Goal: Transaction & Acquisition: Purchase product/service

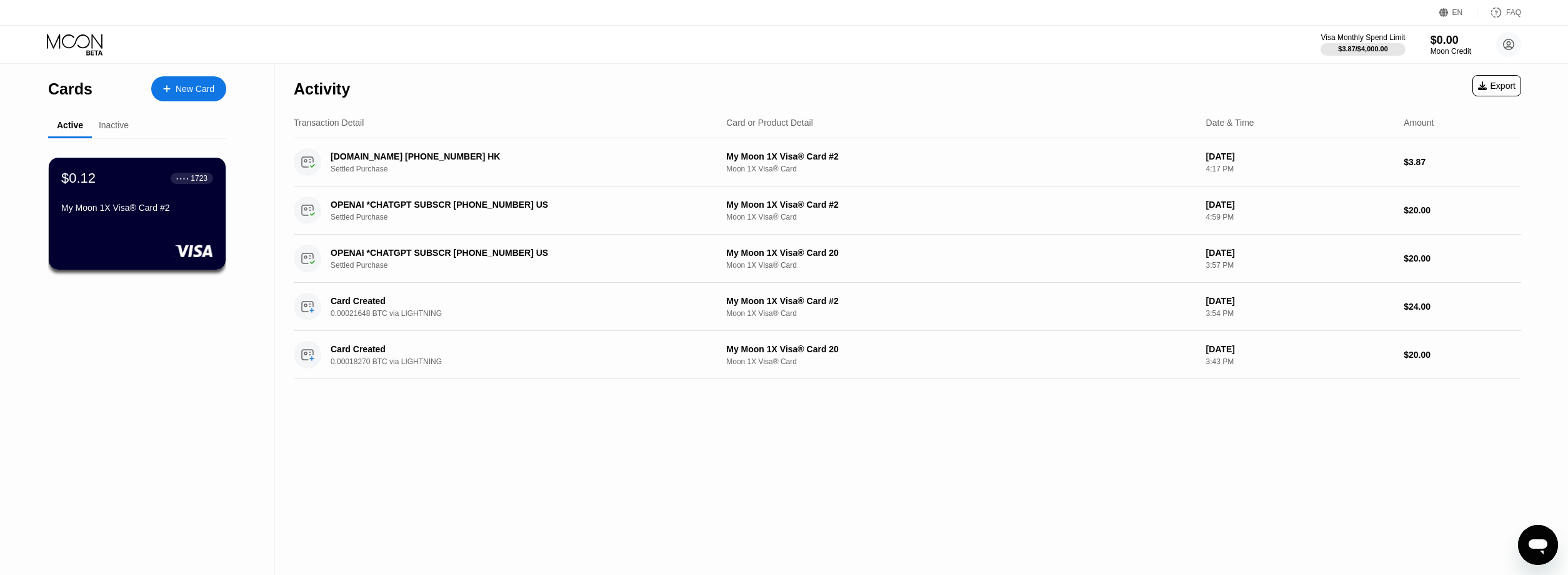
click at [206, 81] on div "New Card" at bounding box center [189, 88] width 75 height 25
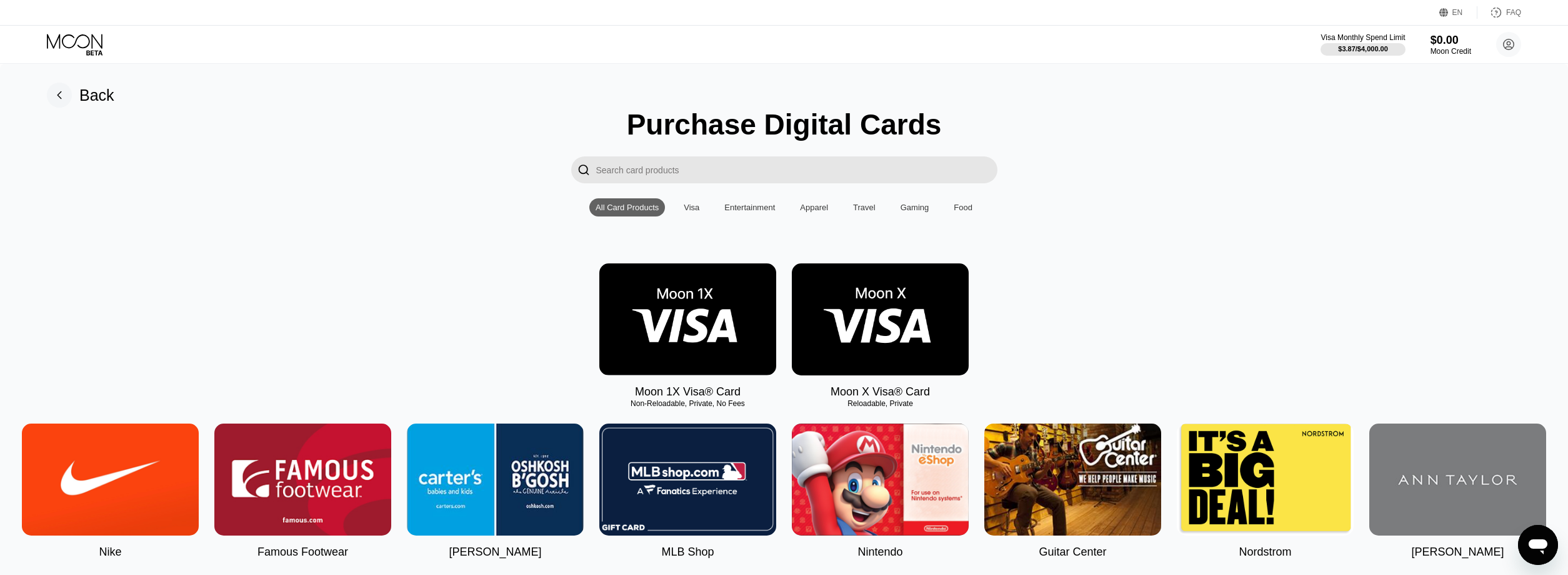
click at [674, 320] on img at bounding box center [687, 319] width 177 height 112
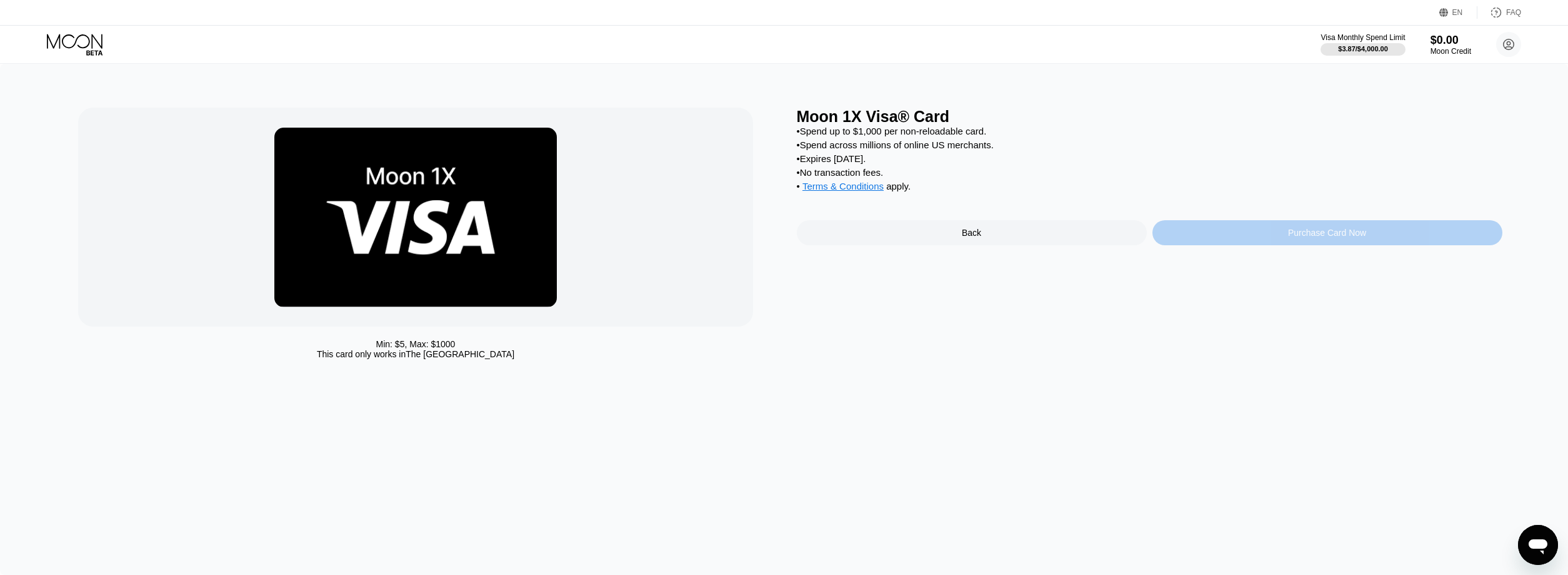
click at [1228, 245] on div "Purchase Card Now" at bounding box center [1327, 232] width 350 height 25
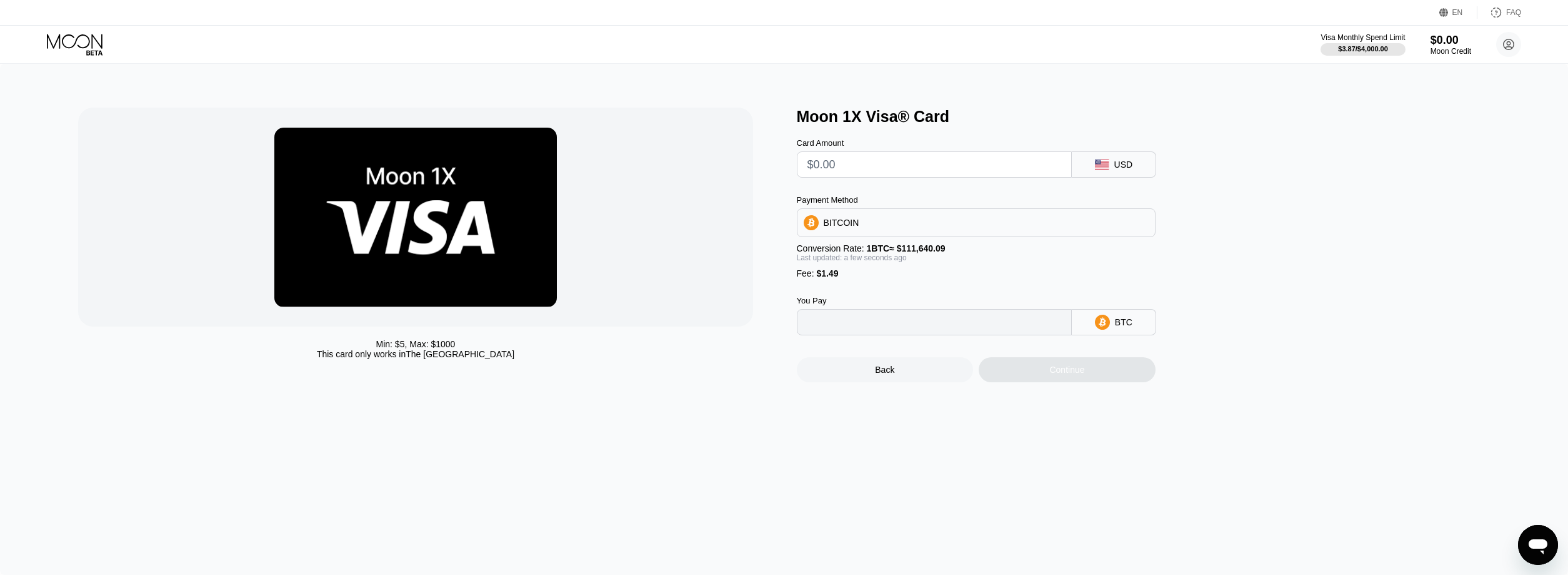
type input "0"
click at [952, 166] on input "text" at bounding box center [934, 164] width 254 height 25
type input "$20"
type input "0.00019250"
type input "$20"
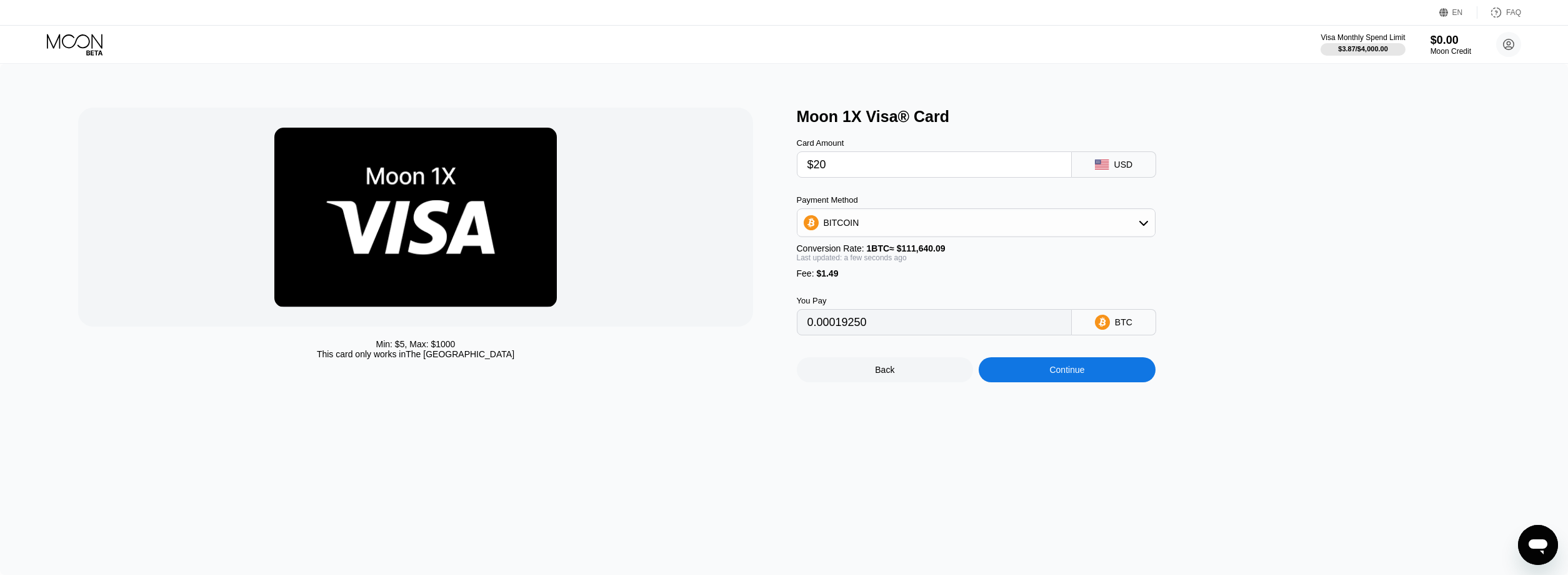
click at [1269, 227] on div "Moon 1X Visa® Card Card Amount $20 USD Payment Method BITCOIN Conversion Rate: …" at bounding box center [1149, 245] width 706 height 274
click at [1138, 223] on div "BITCOIN" at bounding box center [976, 222] width 358 height 25
click at [1125, 270] on div "BITCOIN" at bounding box center [976, 257] width 351 height 25
click at [1130, 232] on div "BITCOIN" at bounding box center [976, 222] width 358 height 25
drag, startPoint x: 1111, startPoint y: 285, endPoint x: 1116, endPoint y: 264, distance: 21.6
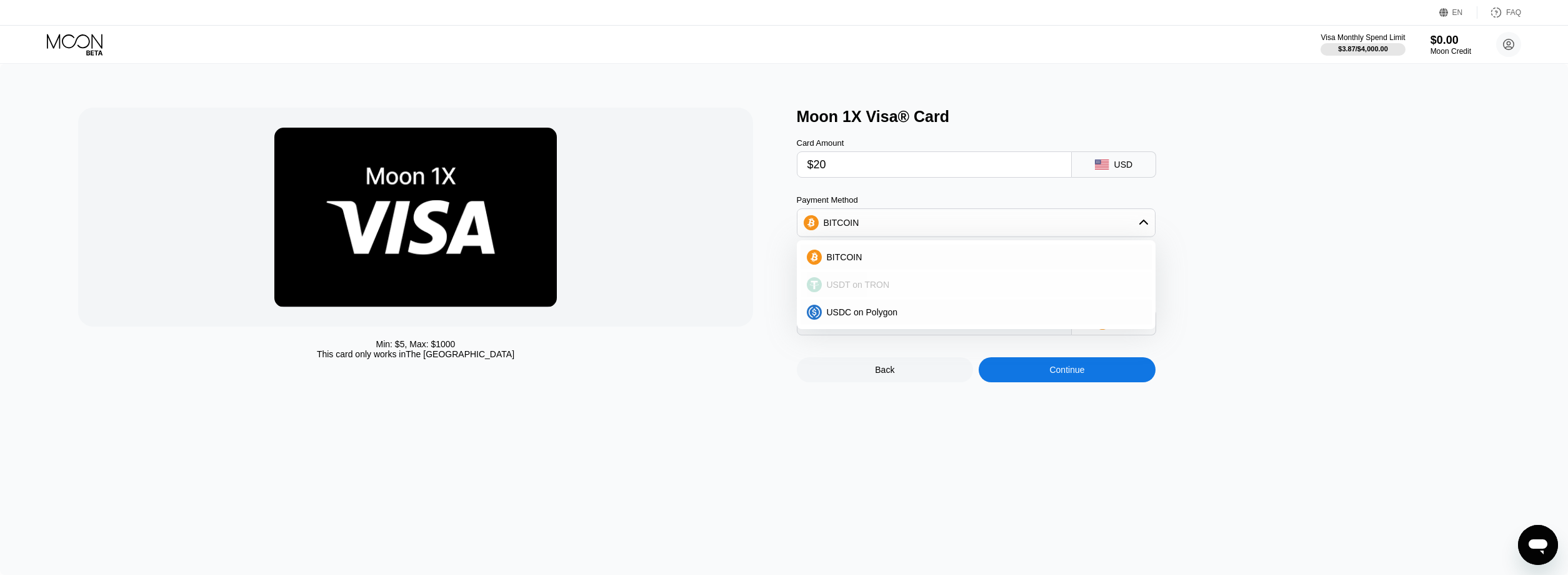
click at [1111, 287] on div "USDT on TRON" at bounding box center [983, 285] width 324 height 10
click at [1130, 231] on div "USDT on TRON" at bounding box center [976, 222] width 358 height 25
click at [1100, 314] on div "USDC on Polygon" at bounding box center [983, 312] width 324 height 10
click at [1119, 225] on div "USDC on Polygon" at bounding box center [976, 222] width 358 height 25
click at [1060, 262] on div "BITCOIN" at bounding box center [983, 257] width 324 height 10
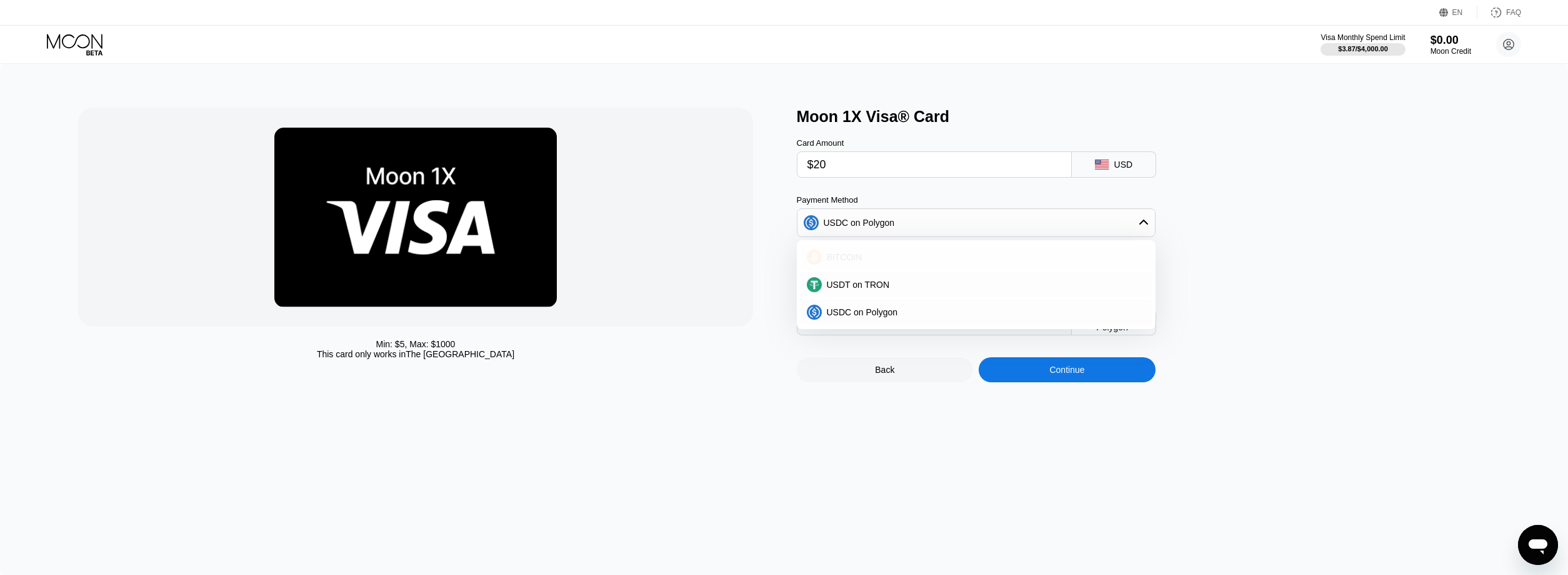
type input "0.00019250"
click at [916, 177] on input "$20" at bounding box center [934, 164] width 254 height 25
type input "$1"
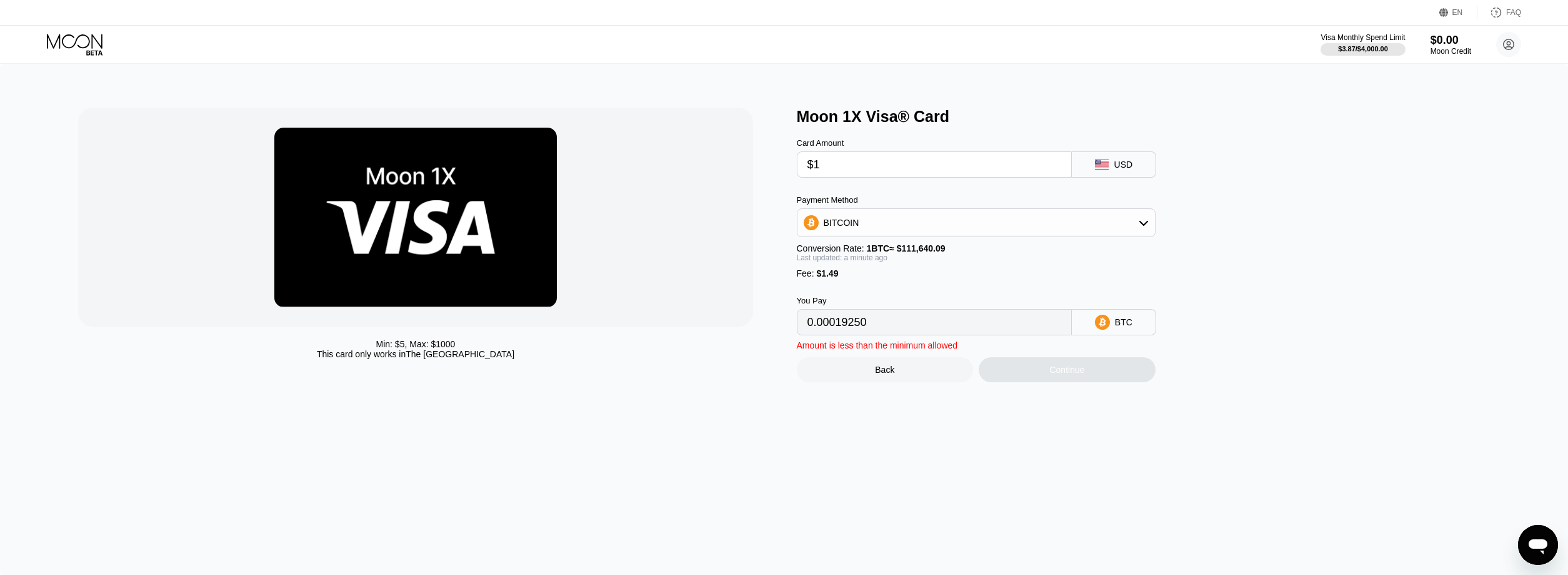
type input "0.00002231"
type input "$10"
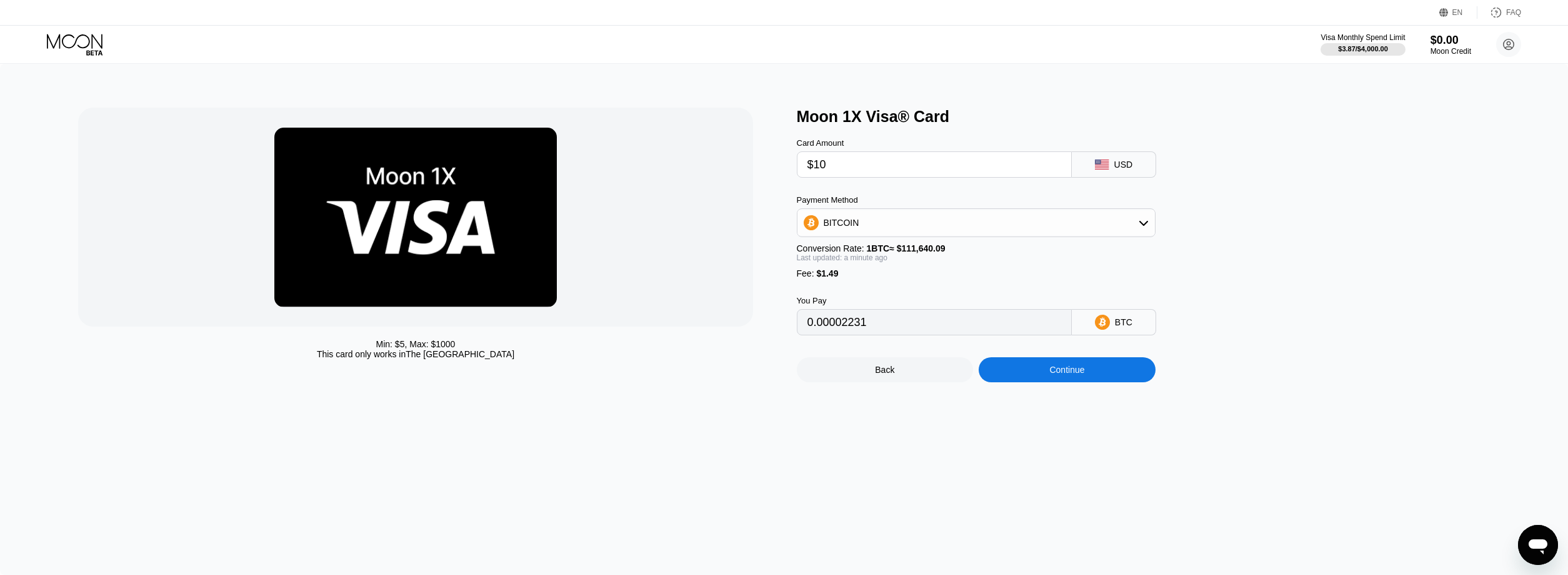
type input "0.00010293"
type input "$100"
type input "0.00090909"
type input "$100"
type input "0.00091033"
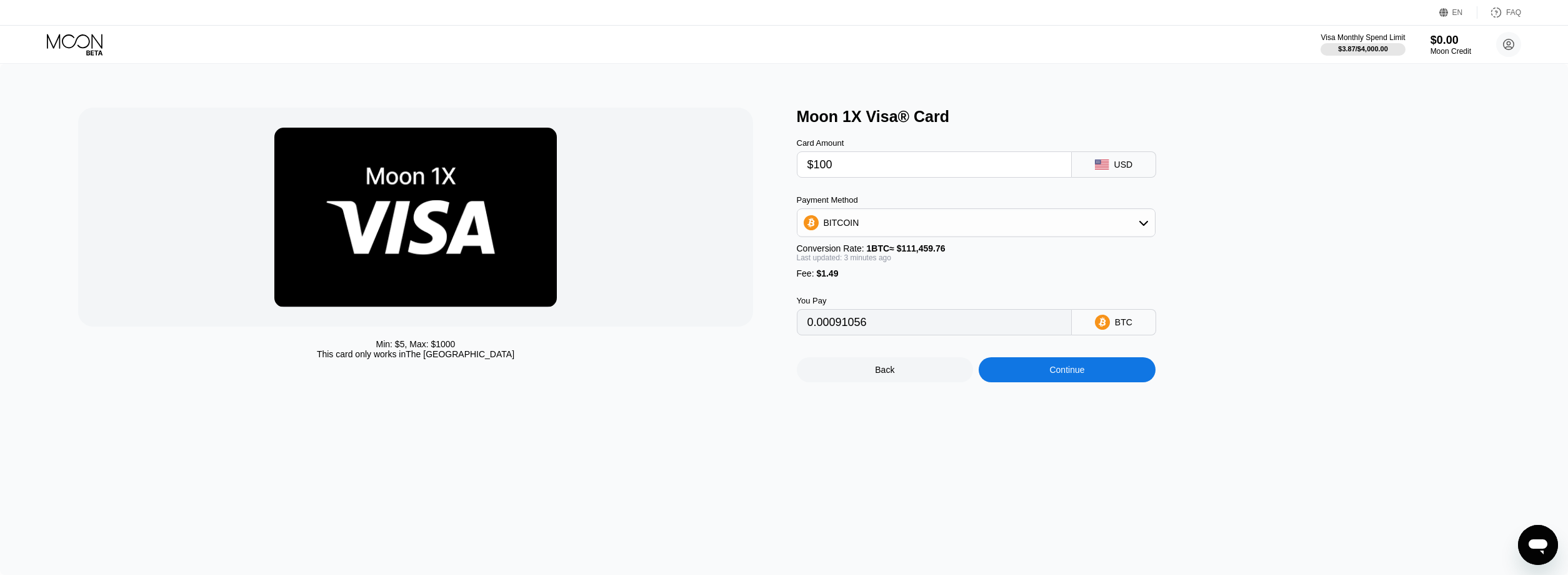
type input "0.00091077"
type input "0.00091059"
